Goal: Information Seeking & Learning: Find specific fact

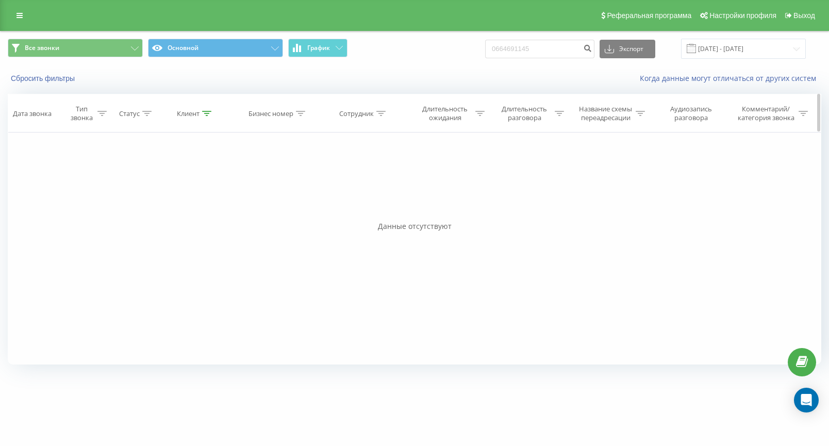
click at [205, 117] on div at bounding box center [206, 113] width 9 height 9
click at [196, 185] on input "0664691145" at bounding box center [195, 187] width 91 height 18
paste input "380504782663"
click at [160, 193] on input "380504782663" at bounding box center [195, 187] width 91 height 18
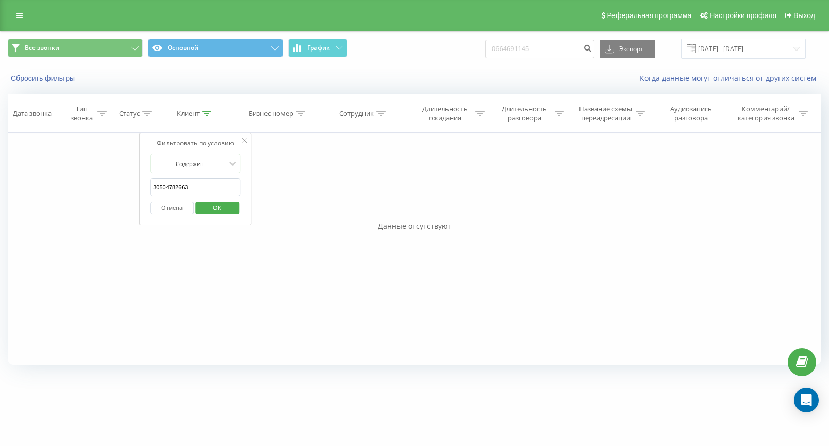
type input "0504782663"
click at [215, 204] on span "OK" at bounding box center [217, 208] width 29 height 16
click at [761, 55] on input "[DATE] - [DATE]" at bounding box center [743, 49] width 125 height 20
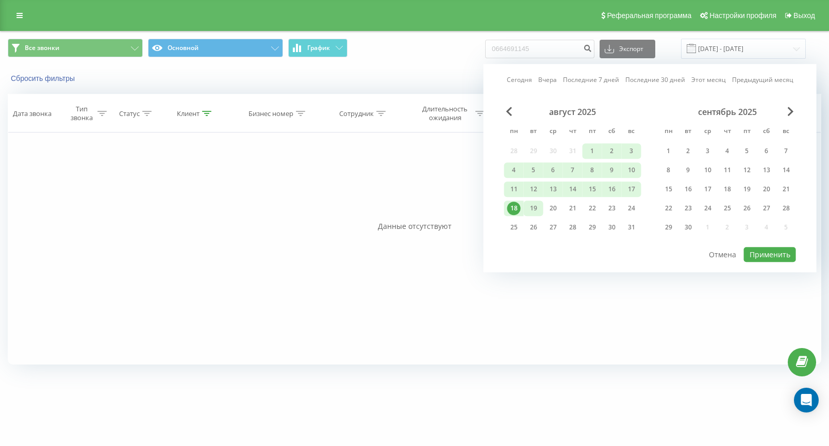
click at [534, 208] on div "19" at bounding box center [533, 208] width 13 height 13
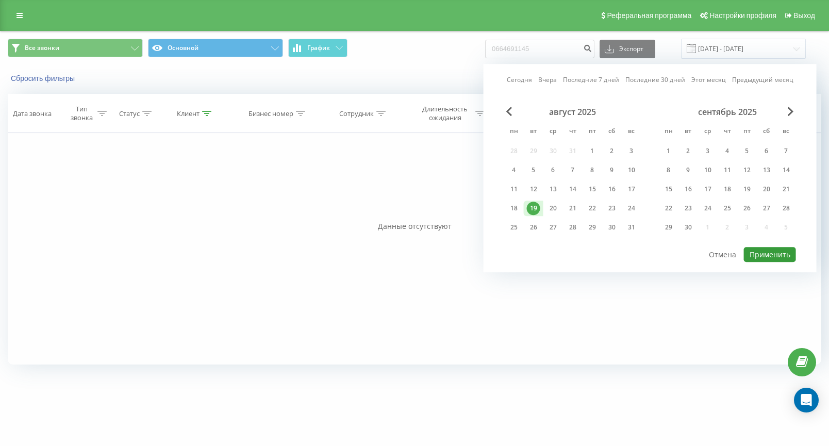
click at [768, 254] on button "Применить" at bounding box center [770, 254] width 52 height 15
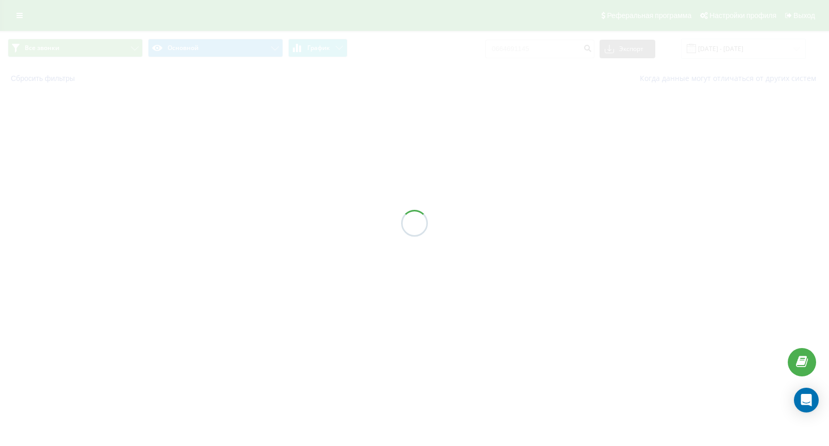
type input "[DATE] - [DATE]"
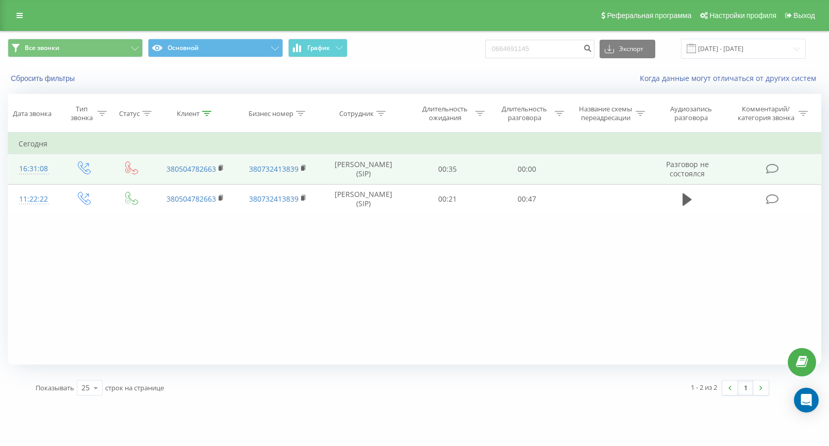
drag, startPoint x: 336, startPoint y: 164, endPoint x: 366, endPoint y: 178, distance: 33.2
click at [366, 178] on td "[PERSON_NAME] (SIP)" at bounding box center [363, 169] width 89 height 30
copy td "[PERSON_NAME]"
